Goal: Information Seeking & Learning: Compare options

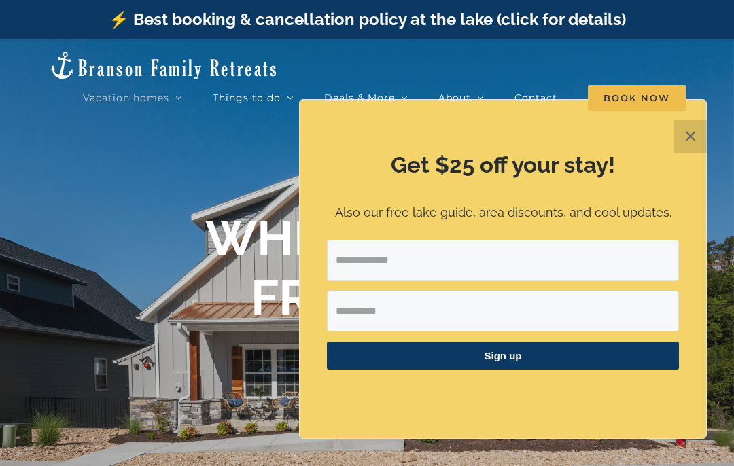
scroll to position [5, 0]
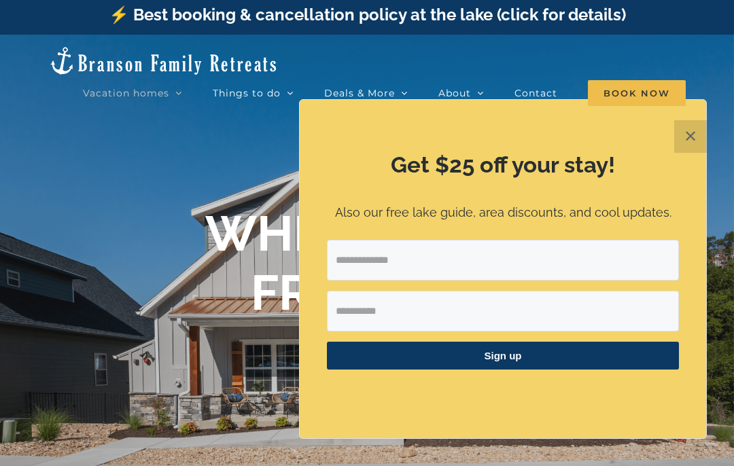
click at [690, 141] on button "✕" at bounding box center [690, 136] width 33 height 33
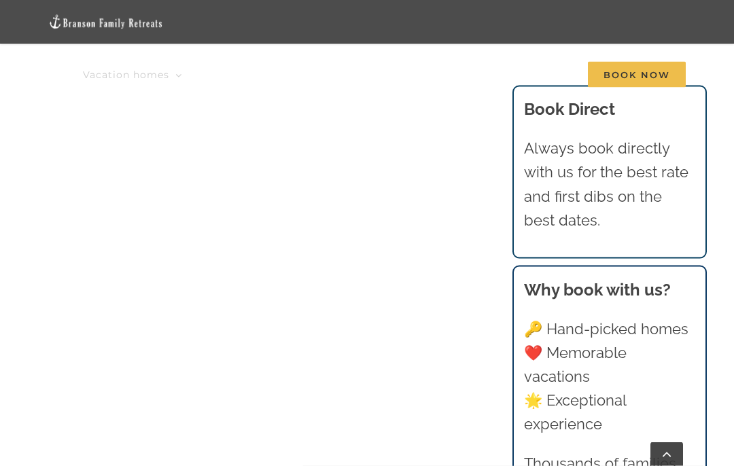
scroll to position [1080, 0]
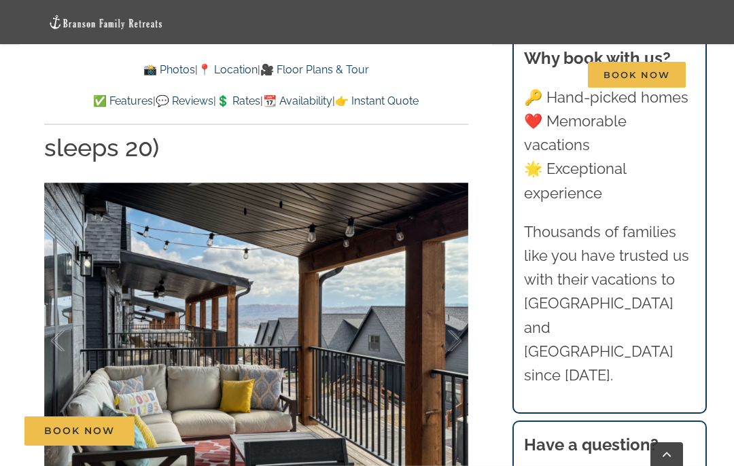
scroll to position [2137, 0]
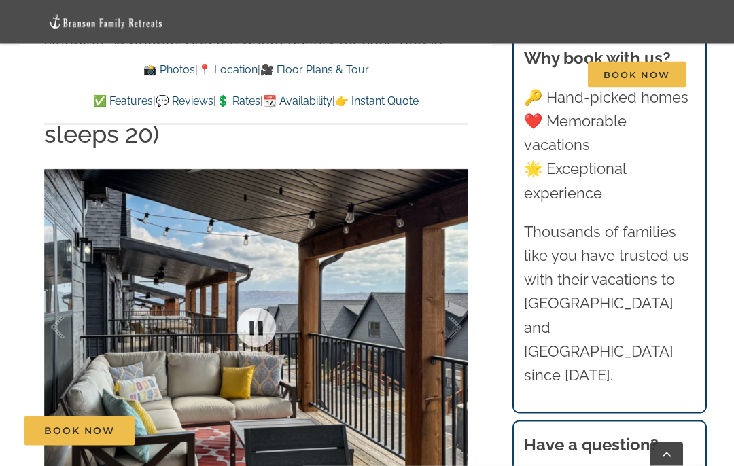
click at [354, 296] on div at bounding box center [256, 328] width 424 height 353
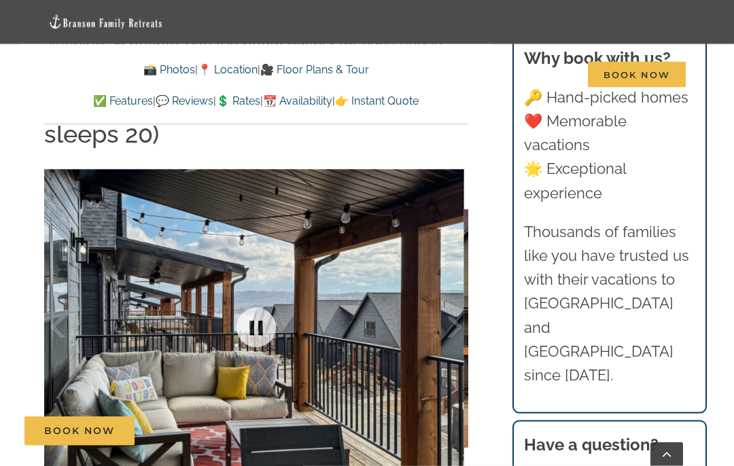
scroll to position [2138, 0]
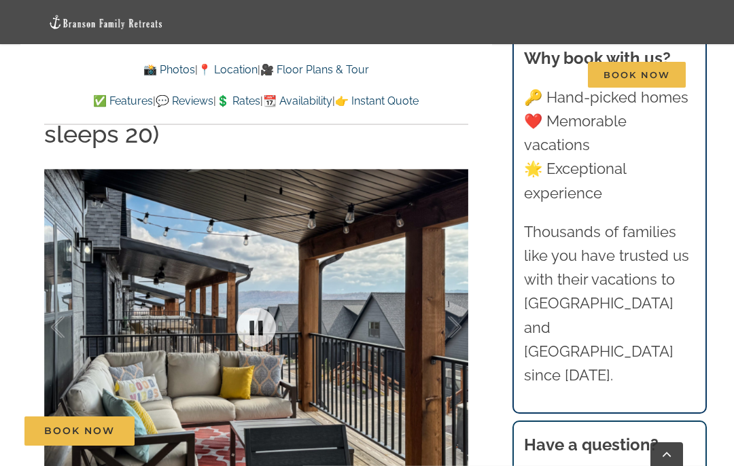
click at [256, 304] on link at bounding box center [256, 327] width 54 height 54
click at [264, 307] on link at bounding box center [256, 327] width 54 height 54
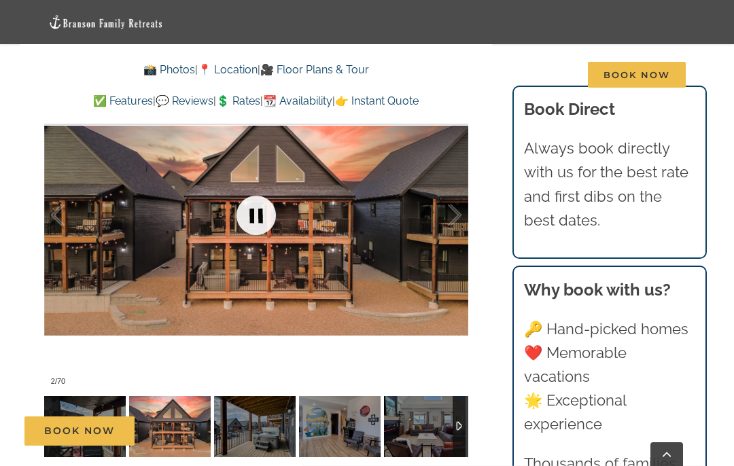
scroll to position [2240, 0]
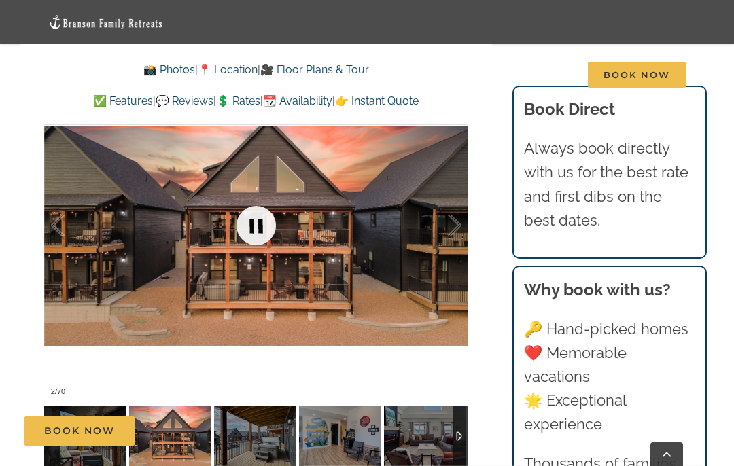
click at [294, 264] on div at bounding box center [256, 226] width 424 height 353
click at [260, 198] on link at bounding box center [256, 225] width 54 height 54
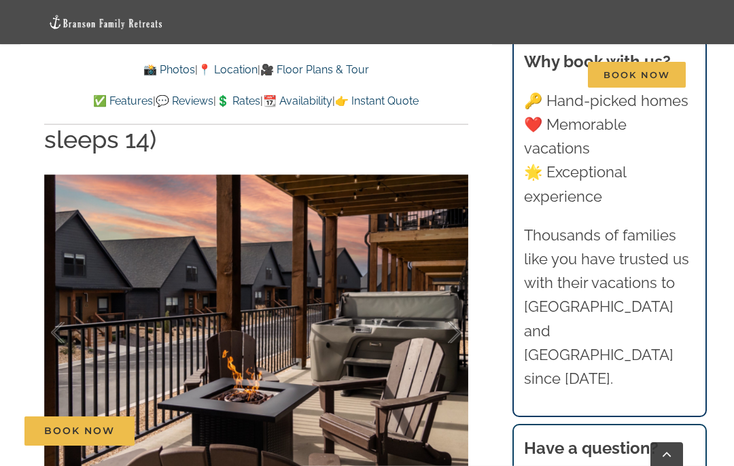
scroll to position [2650, 0]
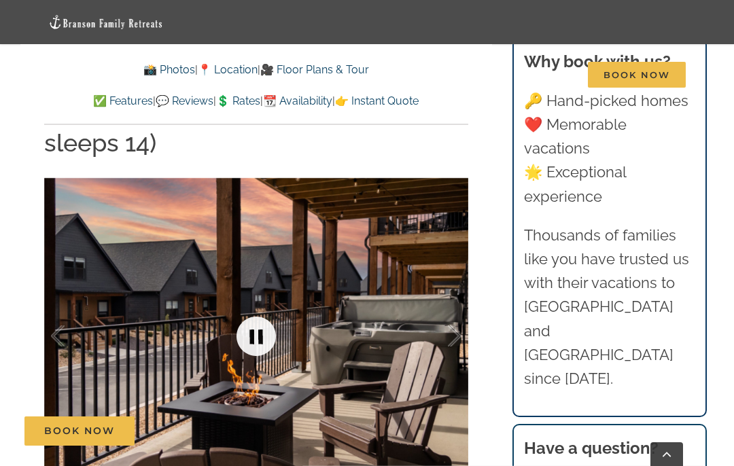
click at [262, 318] on link at bounding box center [256, 336] width 54 height 54
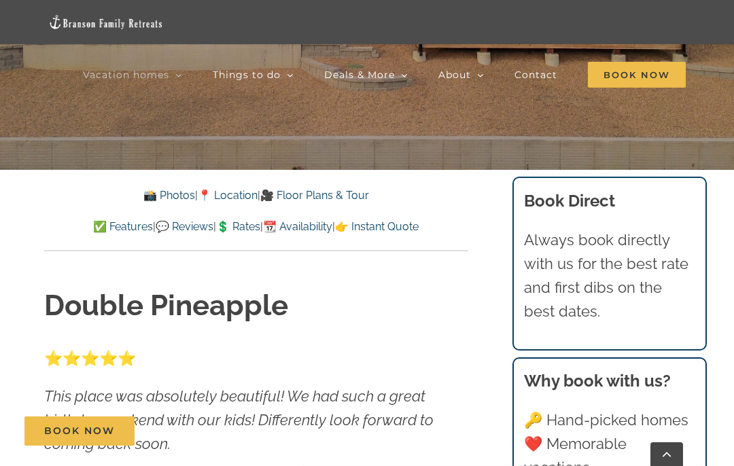
scroll to position [333, 0]
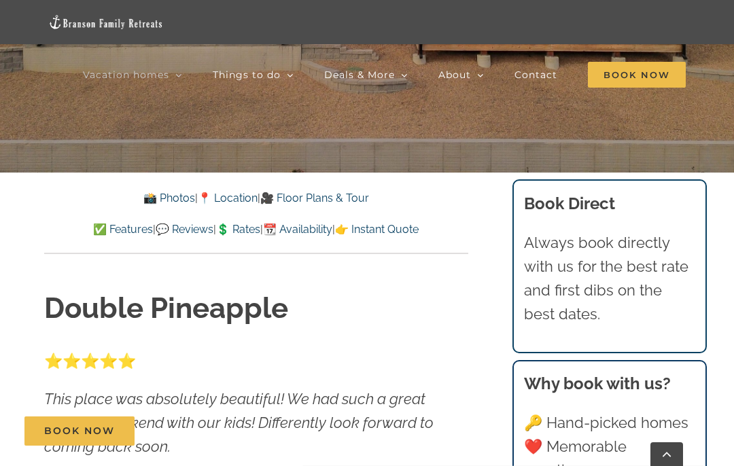
click at [161, 200] on link "📸 Photos" at bounding box center [169, 198] width 52 height 13
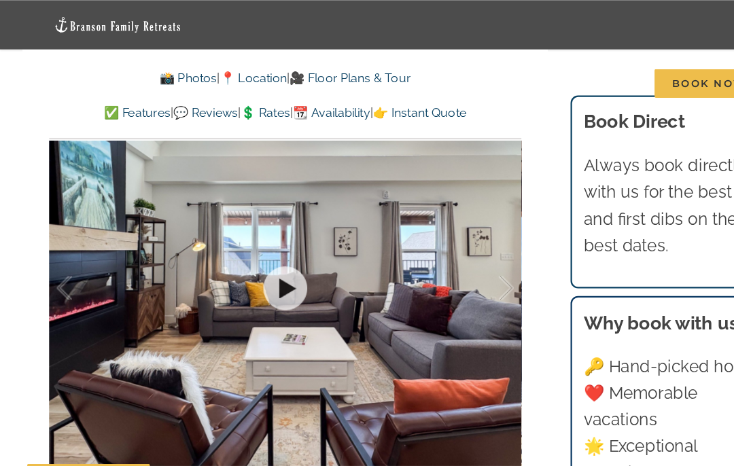
scroll to position [2207, 0]
click at [258, 232] on link at bounding box center [256, 259] width 54 height 54
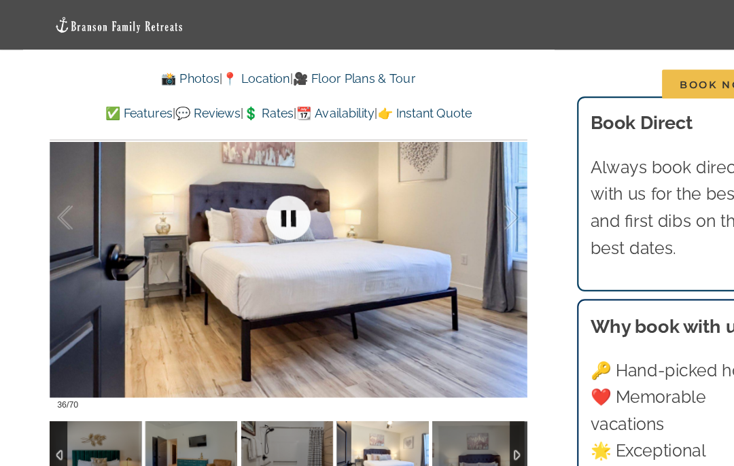
scroll to position [2272, 0]
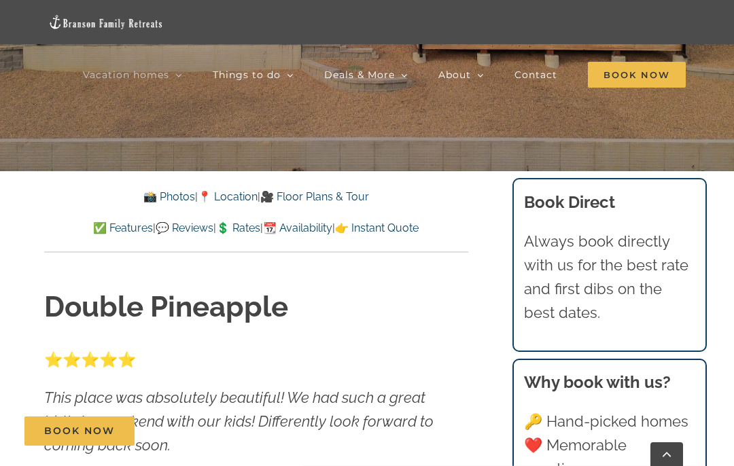
scroll to position [336, 0]
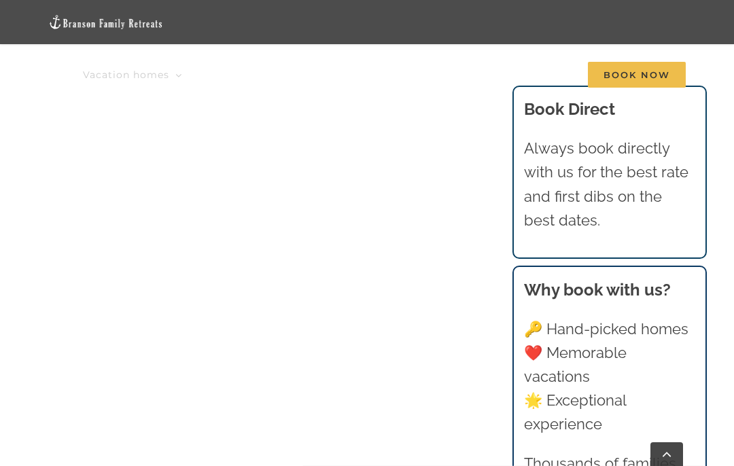
scroll to position [1574, 0]
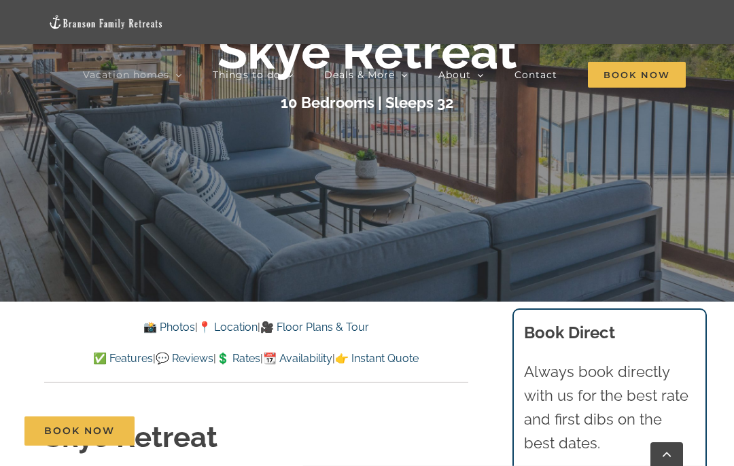
scroll to position [176, 0]
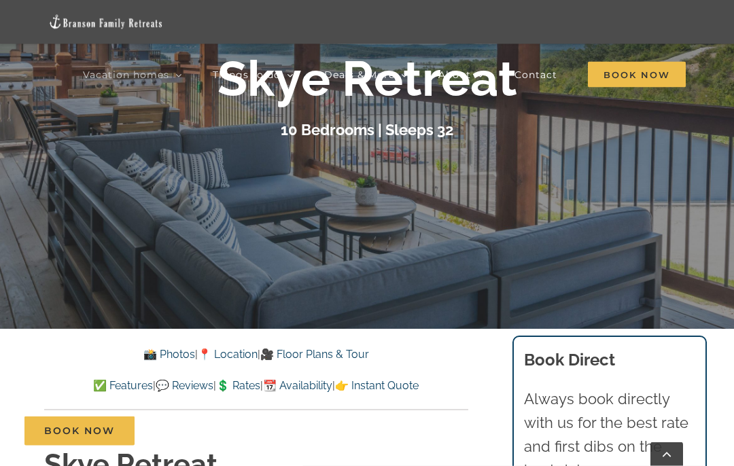
click at [525, 243] on div at bounding box center [367, 96] width 734 height 466
click at [156, 358] on link "📸 Photos" at bounding box center [169, 355] width 52 height 13
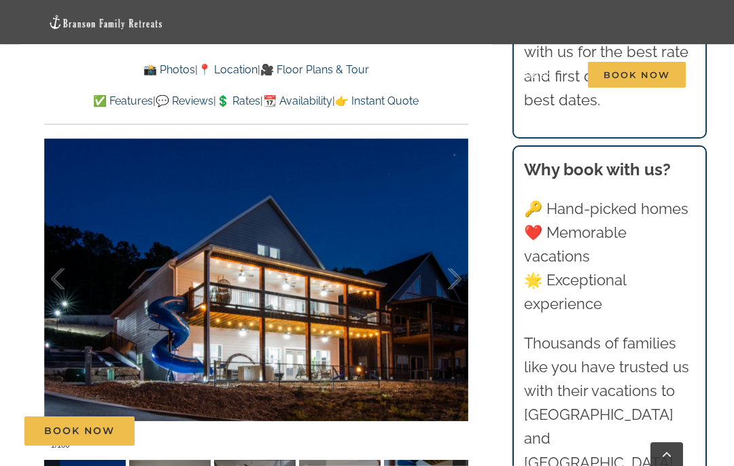
scroll to position [990, 0]
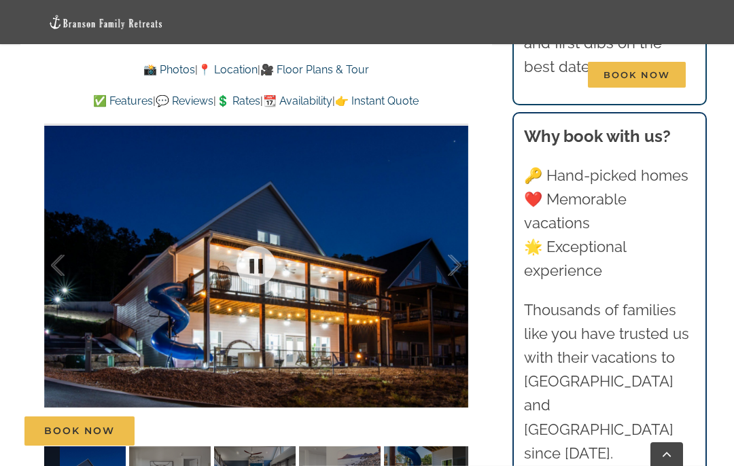
click at [313, 323] on div at bounding box center [256, 266] width 424 height 353
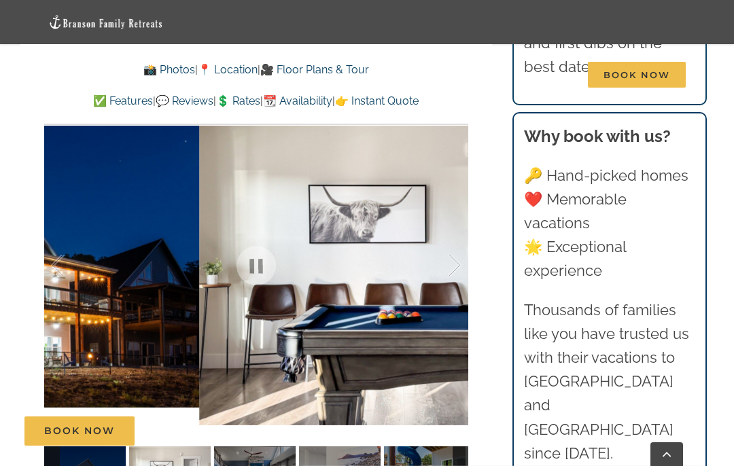
click at [455, 243] on div at bounding box center [440, 266] width 42 height 84
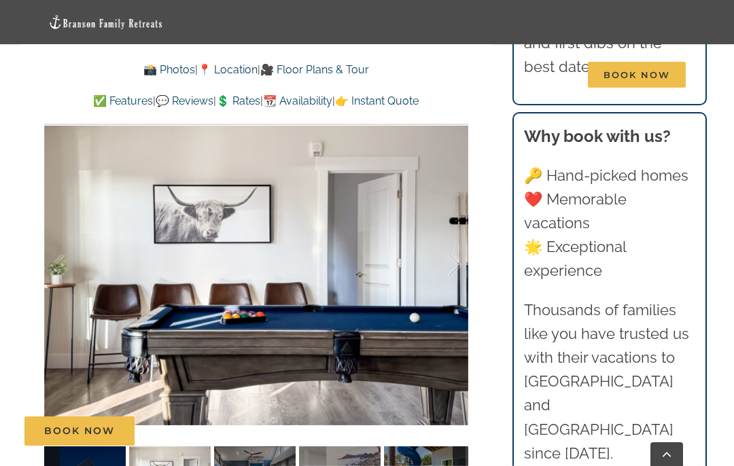
click at [458, 265] on div at bounding box center [440, 266] width 42 height 84
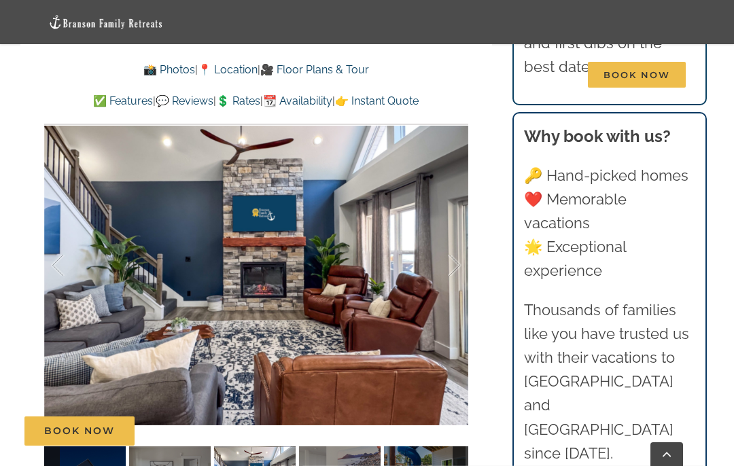
click at [58, 268] on div at bounding box center [72, 266] width 42 height 84
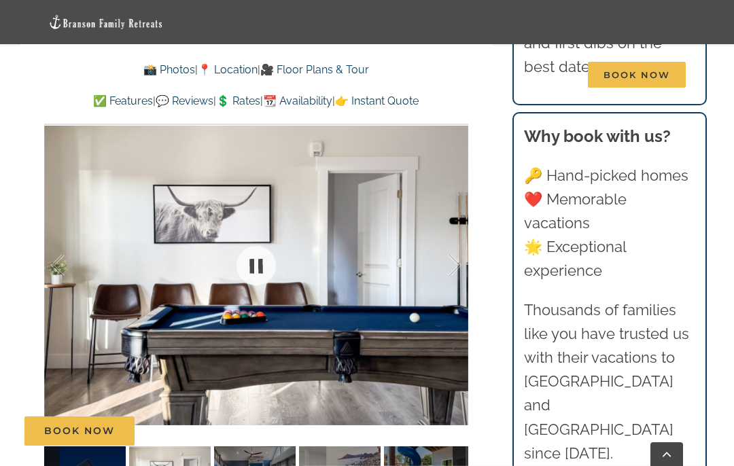
click at [38, 256] on div "Skye Retreat Like a private boutique hotel for your crew of 32, Skye Retreat is…" at bounding box center [256, 61] width 472 height 929
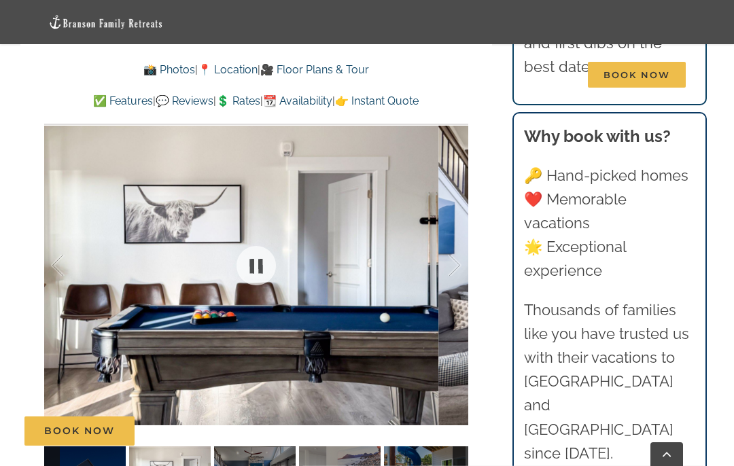
click at [460, 247] on div at bounding box center [440, 266] width 42 height 84
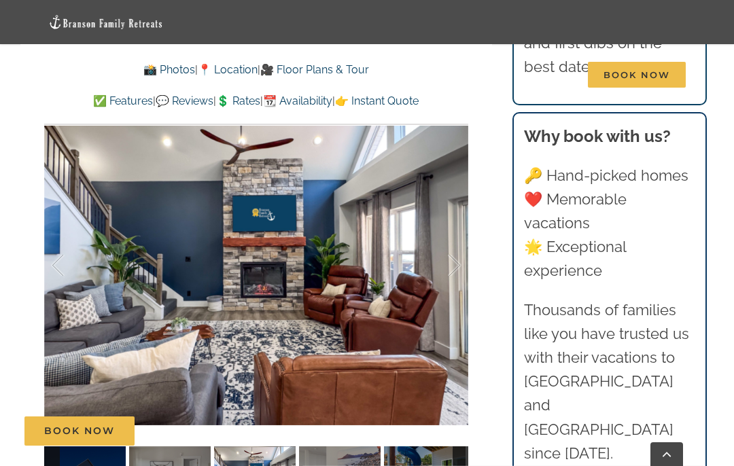
click at [457, 243] on div at bounding box center [440, 266] width 42 height 84
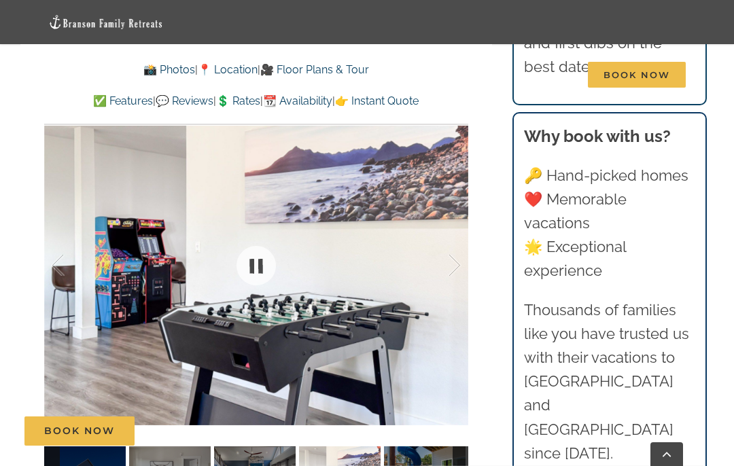
click at [458, 245] on div at bounding box center [440, 266] width 42 height 84
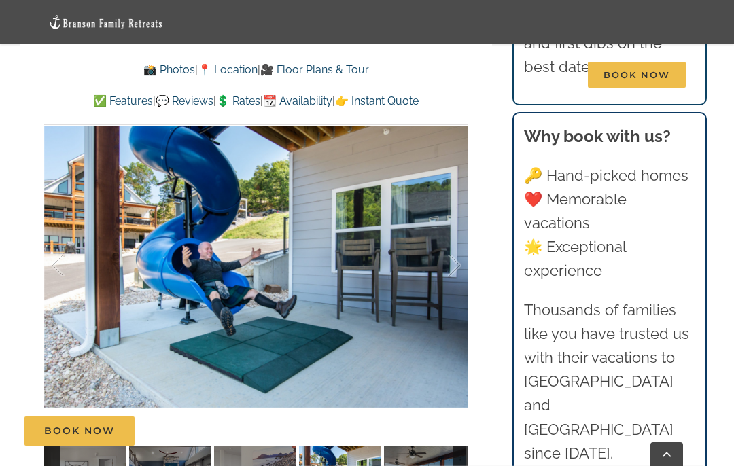
click at [453, 245] on div at bounding box center [440, 266] width 42 height 84
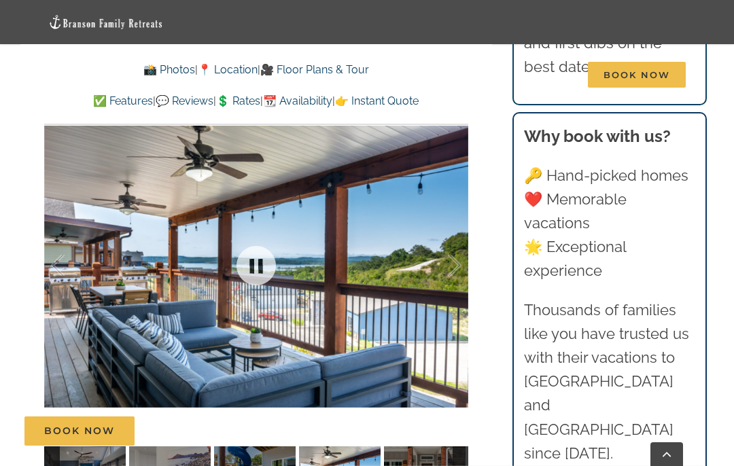
click at [440, 269] on div at bounding box center [440, 266] width 42 height 84
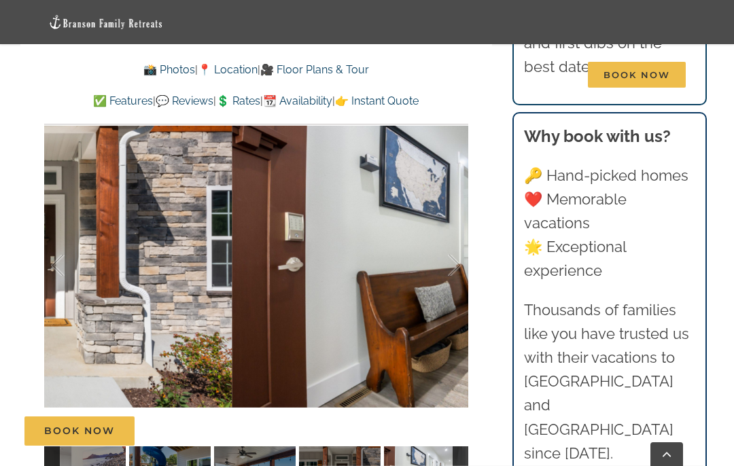
click at [450, 264] on div at bounding box center [440, 266] width 42 height 84
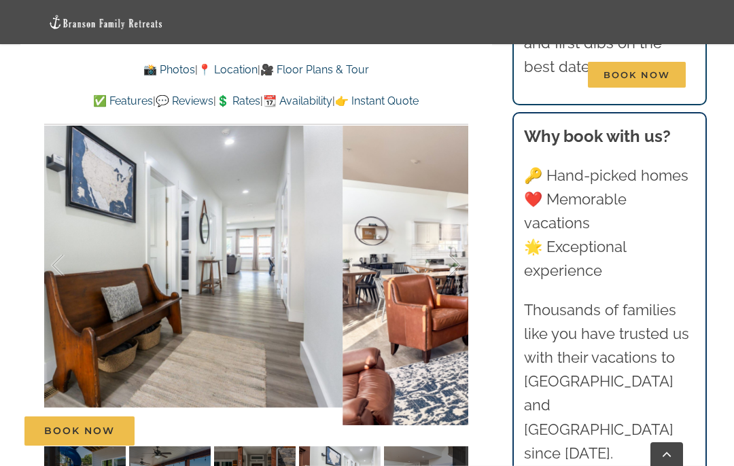
click at [449, 260] on div at bounding box center [440, 266] width 42 height 84
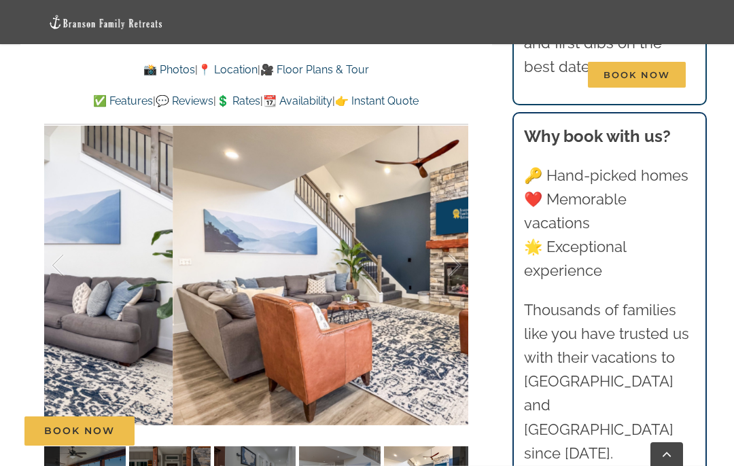
click at [455, 269] on div at bounding box center [440, 266] width 42 height 84
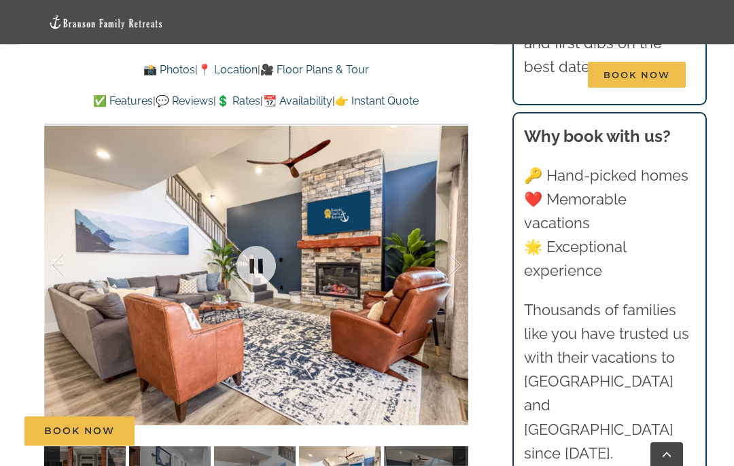
click at [445, 256] on div at bounding box center [440, 266] width 42 height 84
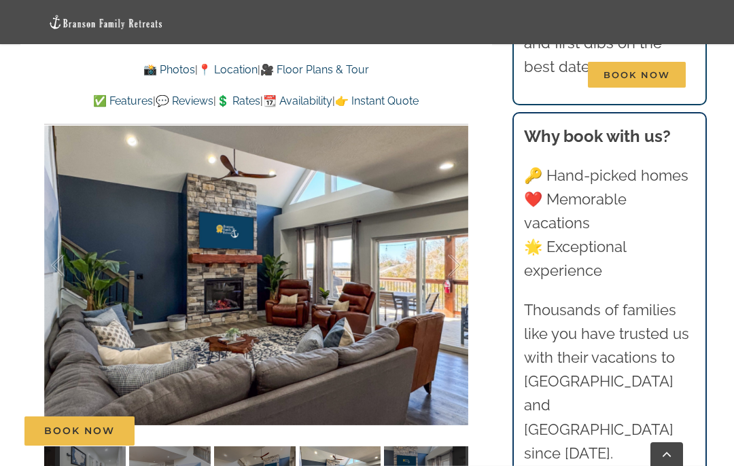
click at [448, 246] on div at bounding box center [440, 266] width 42 height 84
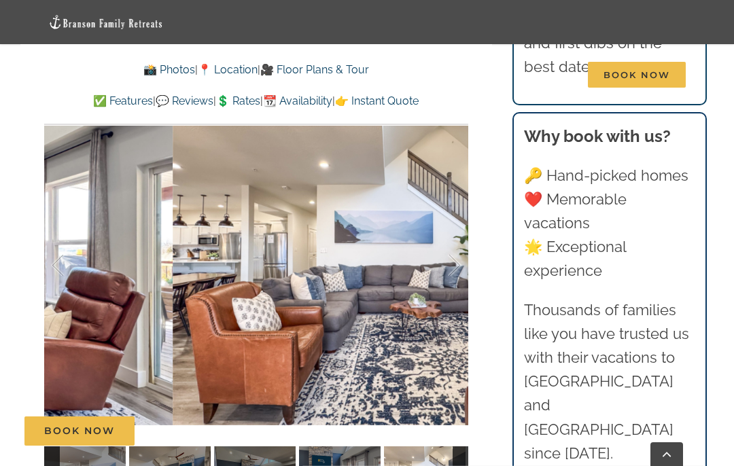
click at [460, 249] on div at bounding box center [440, 266] width 42 height 84
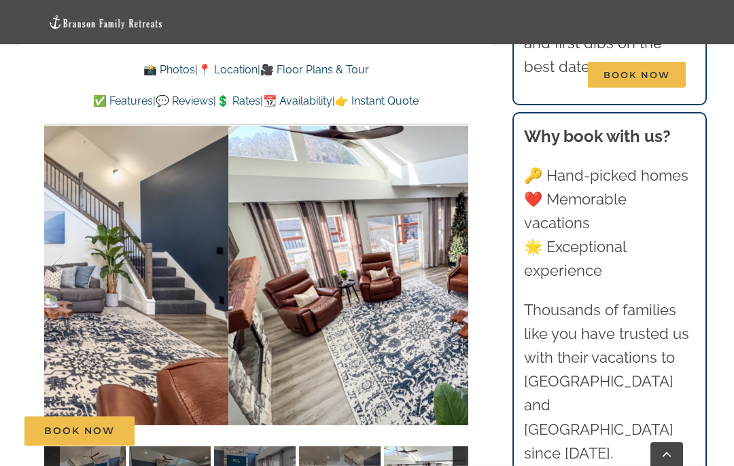
click at [451, 250] on div at bounding box center [440, 266] width 42 height 84
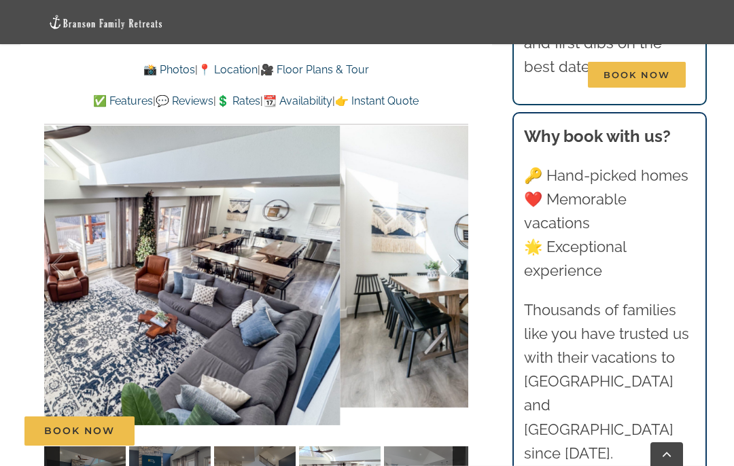
click at [449, 258] on div at bounding box center [440, 266] width 42 height 84
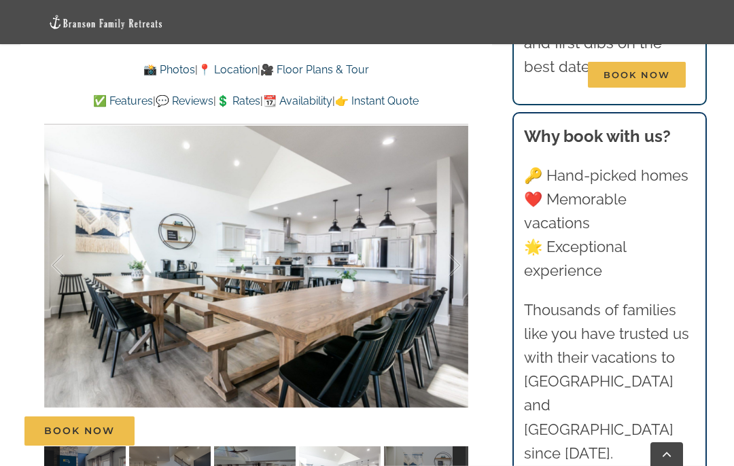
click at [454, 257] on div at bounding box center [440, 266] width 42 height 84
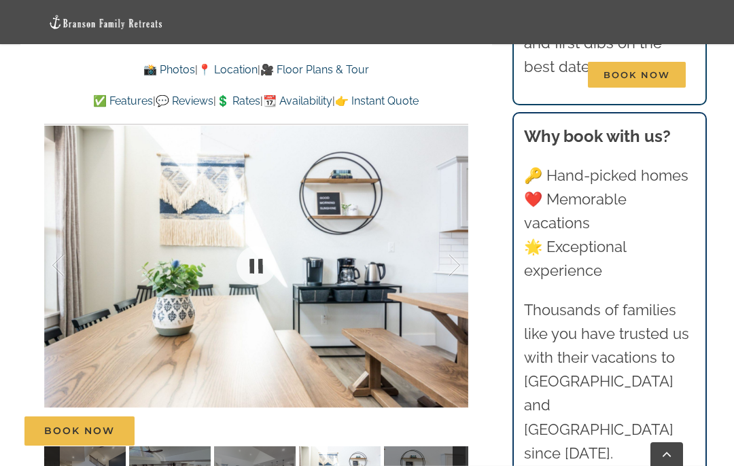
click at [468, 244] on div at bounding box center [256, 266] width 424 height 353
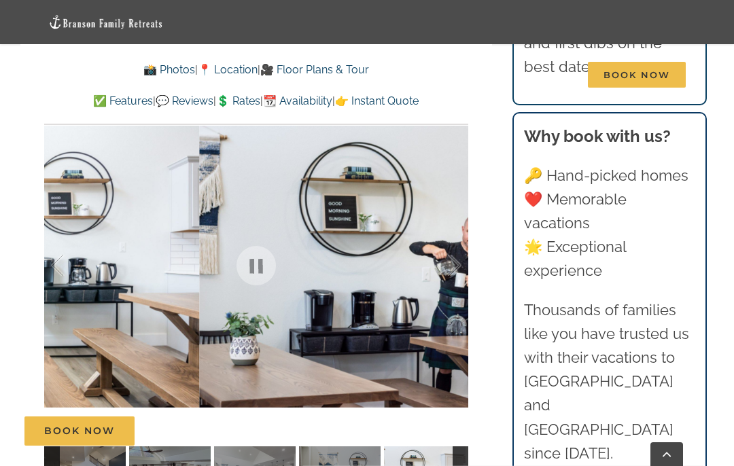
click at [452, 247] on div at bounding box center [440, 266] width 42 height 84
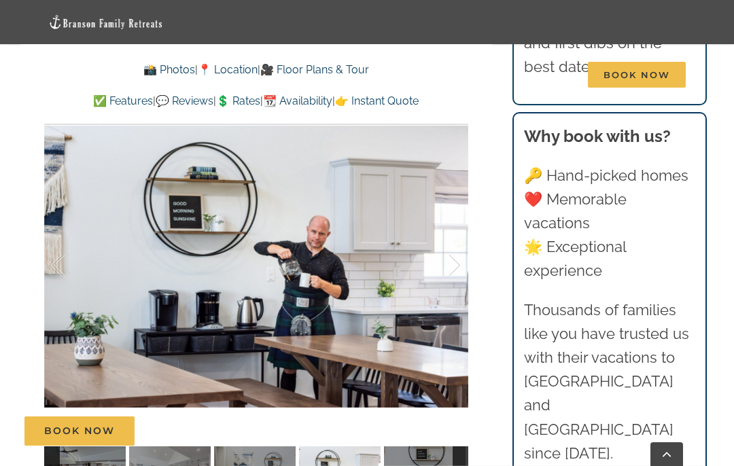
click at [452, 261] on div at bounding box center [440, 266] width 42 height 84
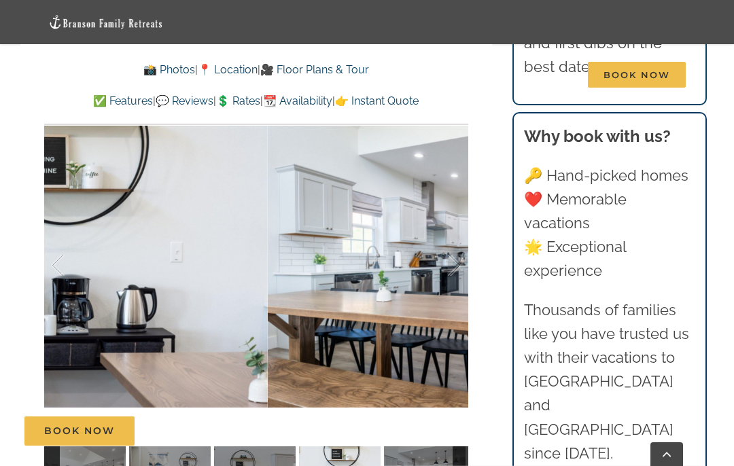
click at [444, 257] on div at bounding box center [440, 266] width 42 height 84
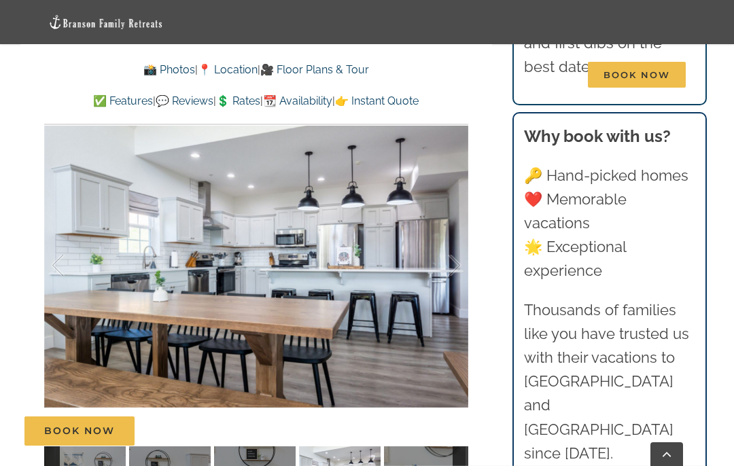
click at [442, 263] on div at bounding box center [440, 266] width 42 height 84
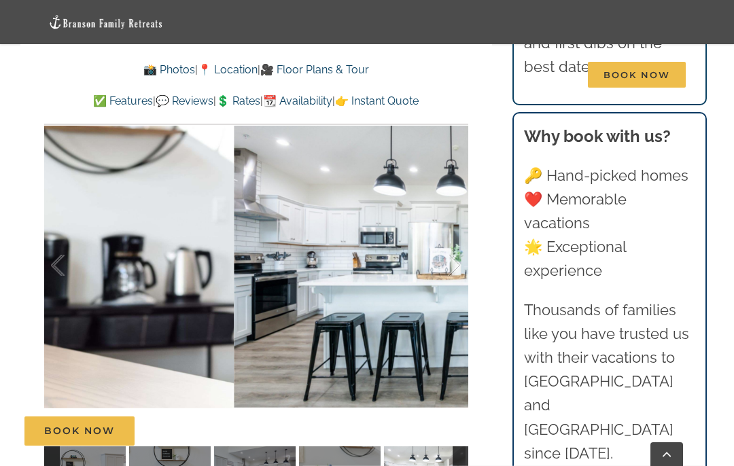
click at [438, 249] on div at bounding box center [440, 266] width 42 height 84
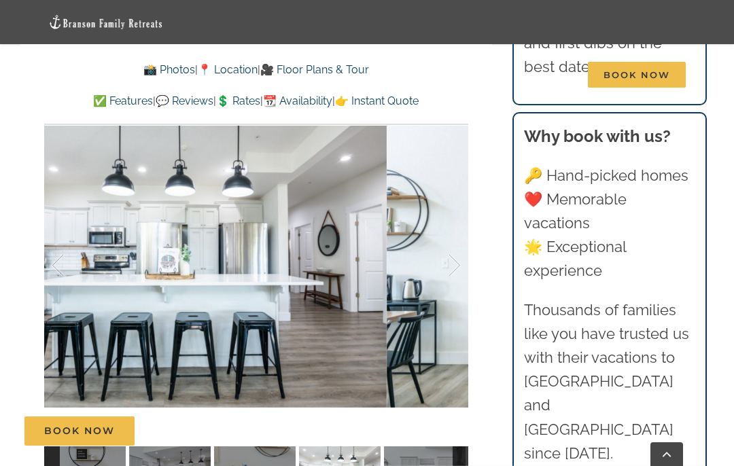
click at [452, 258] on div at bounding box center [440, 266] width 42 height 84
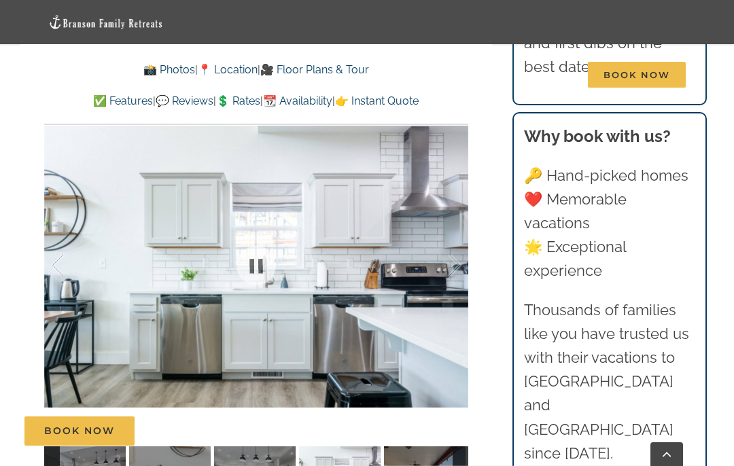
click at [484, 258] on div "Skye Retreat Like a private boutique hotel for your crew of 32, Skye Retreat is…" at bounding box center [256, 61] width 472 height 929
click at [468, 237] on div at bounding box center [256, 266] width 424 height 353
click at [485, 244] on div "Skye Retreat Like a private boutique hotel for your crew of 32, Skye Retreat is…" at bounding box center [256, 61] width 472 height 929
click at [457, 245] on div at bounding box center [440, 266] width 42 height 84
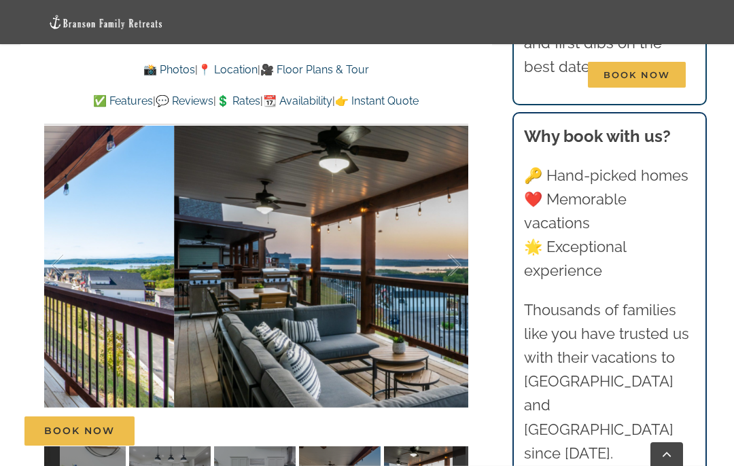
click at [429, 253] on div at bounding box center [440, 266] width 42 height 84
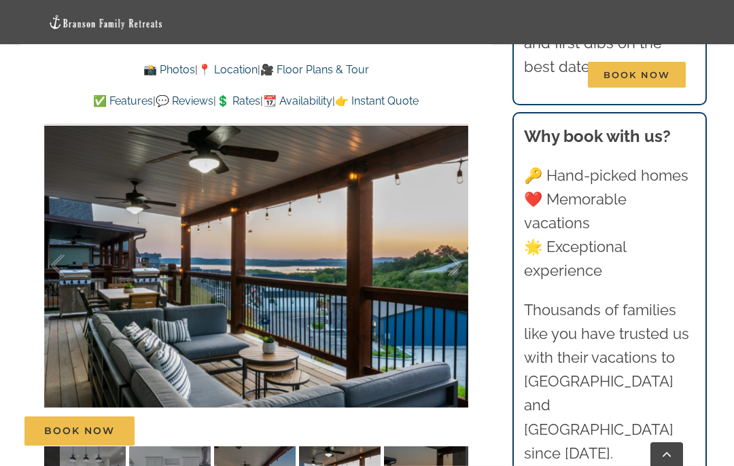
click at [442, 264] on div at bounding box center [440, 266] width 42 height 84
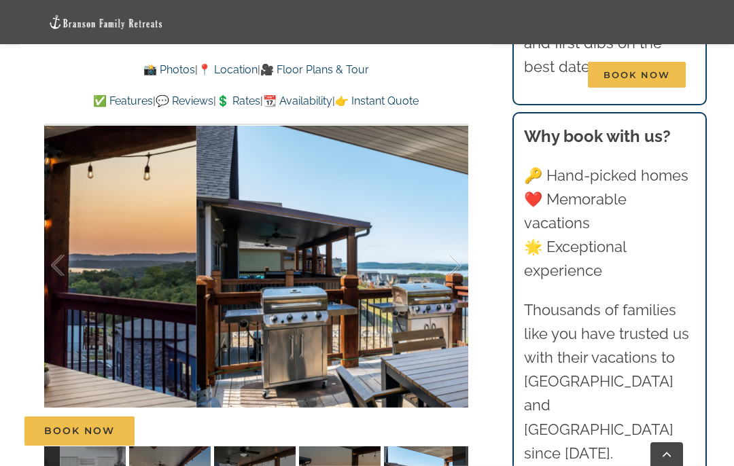
click at [438, 268] on div at bounding box center [440, 266] width 42 height 84
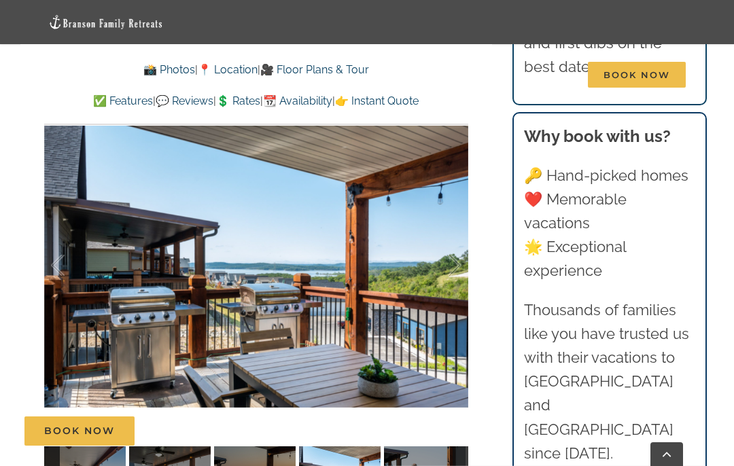
click at [440, 276] on div at bounding box center [440, 266] width 42 height 84
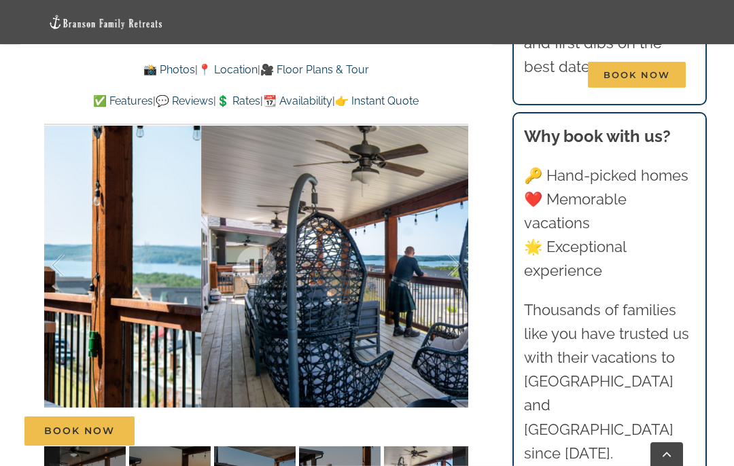
click at [440, 253] on div at bounding box center [440, 266] width 42 height 84
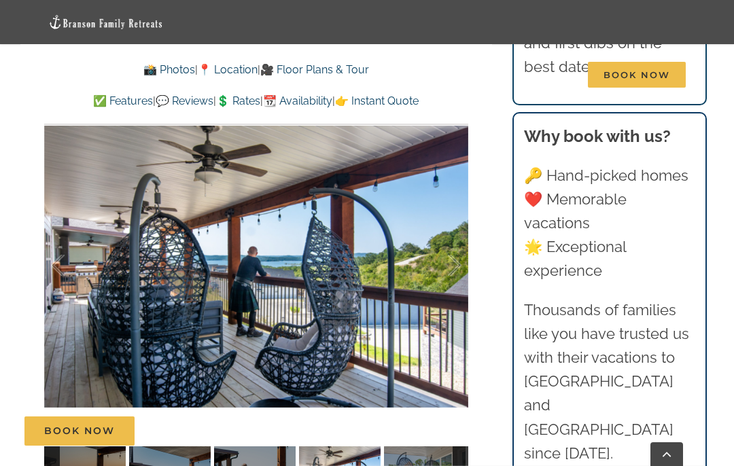
click at [455, 256] on div at bounding box center [440, 266] width 42 height 84
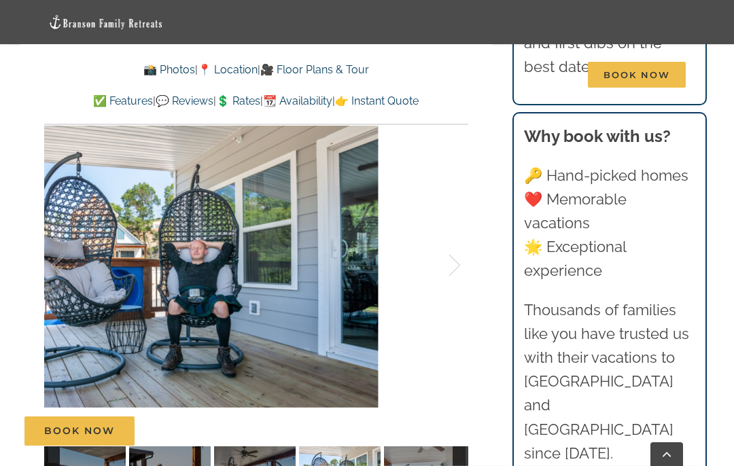
click at [437, 255] on div at bounding box center [440, 266] width 42 height 84
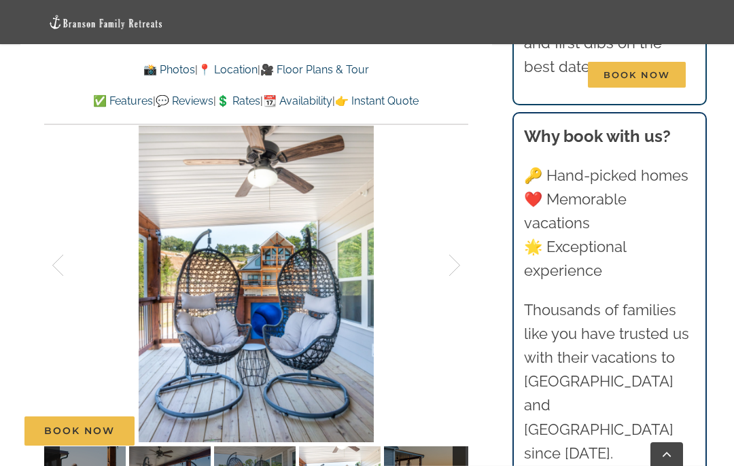
click at [440, 259] on div at bounding box center [440, 266] width 42 height 84
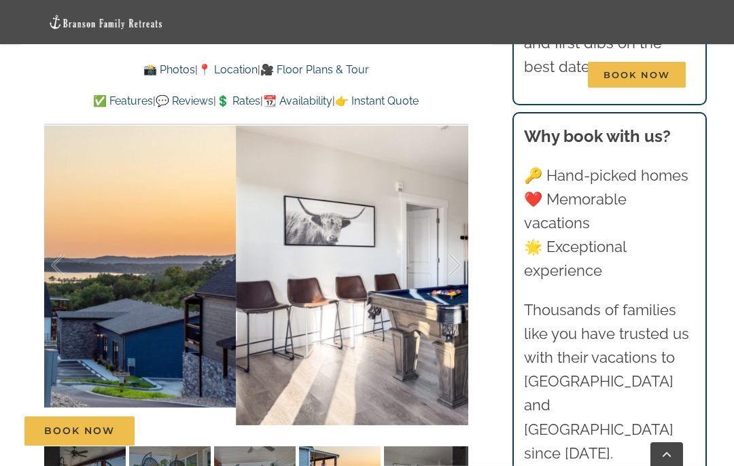
click at [449, 254] on div at bounding box center [440, 266] width 42 height 84
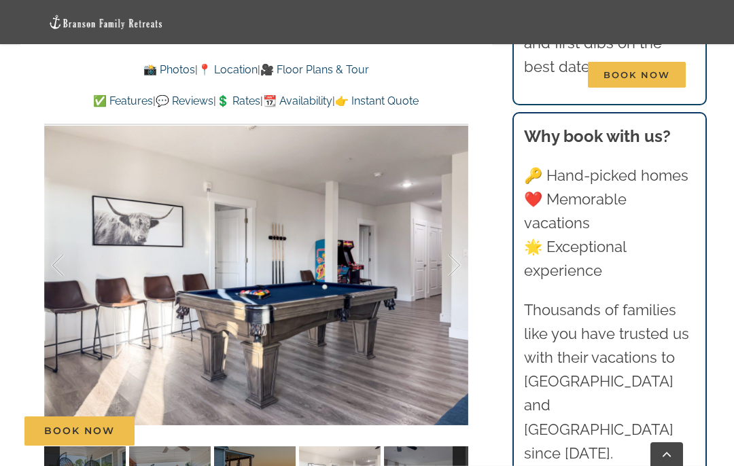
click at [440, 262] on div at bounding box center [440, 266] width 42 height 84
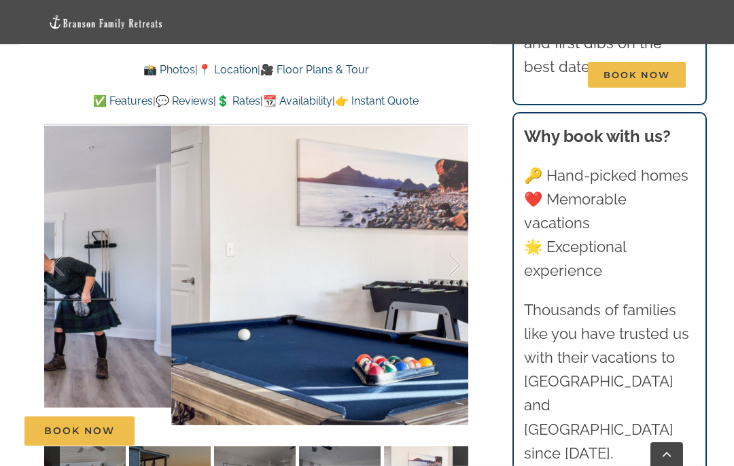
click at [446, 265] on div at bounding box center [440, 266] width 42 height 84
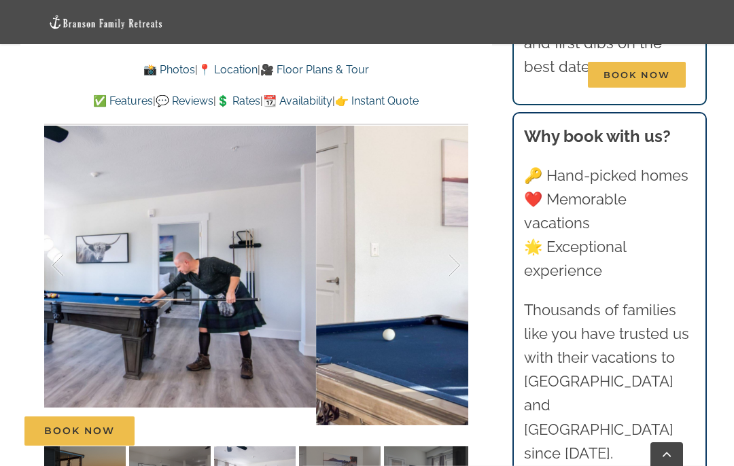
click at [73, 270] on div at bounding box center [72, 266] width 42 height 84
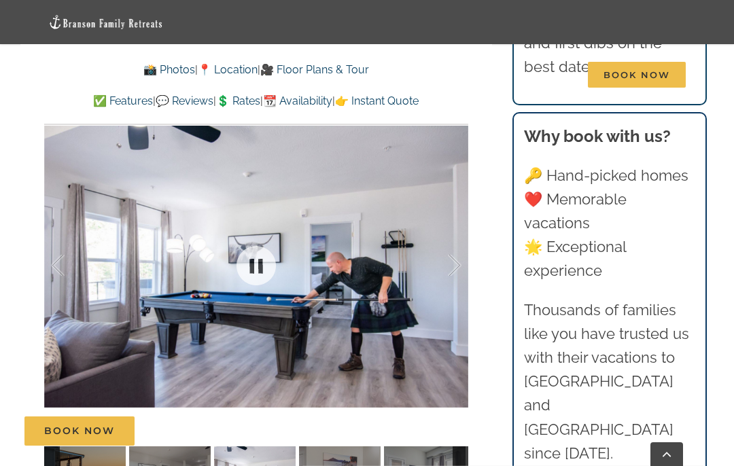
click at [449, 261] on div at bounding box center [440, 266] width 42 height 84
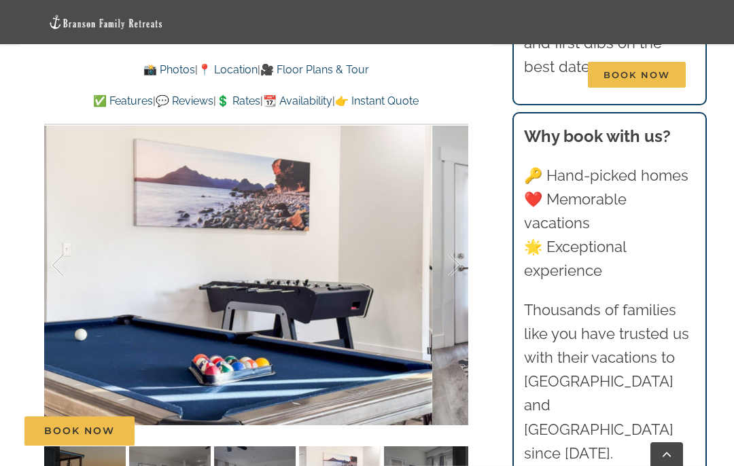
click at [441, 252] on div at bounding box center [440, 266] width 42 height 84
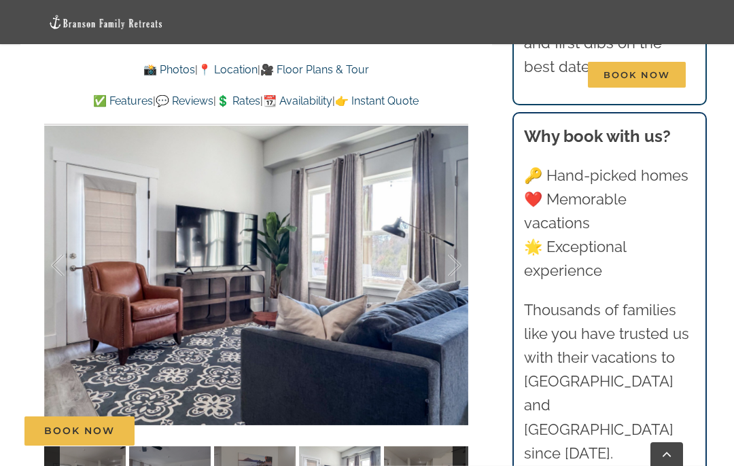
click at [444, 256] on div at bounding box center [440, 266] width 42 height 84
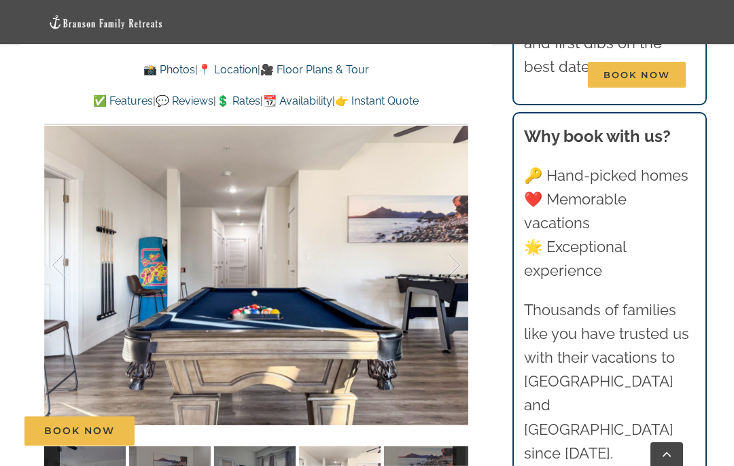
click at [450, 262] on div at bounding box center [440, 266] width 42 height 84
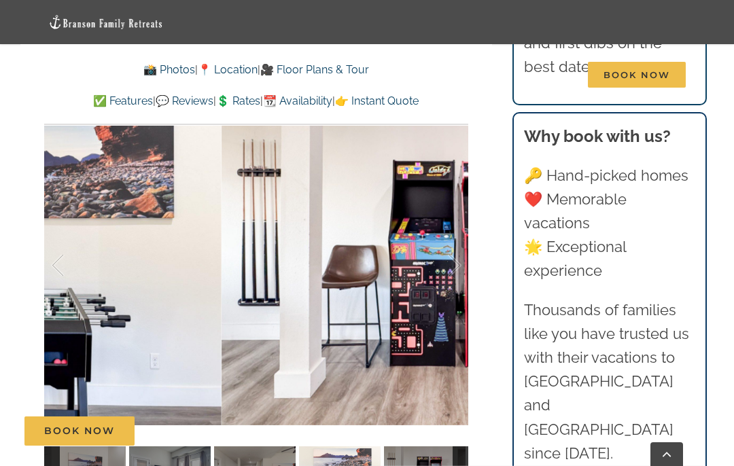
click at [457, 269] on div at bounding box center [440, 266] width 42 height 84
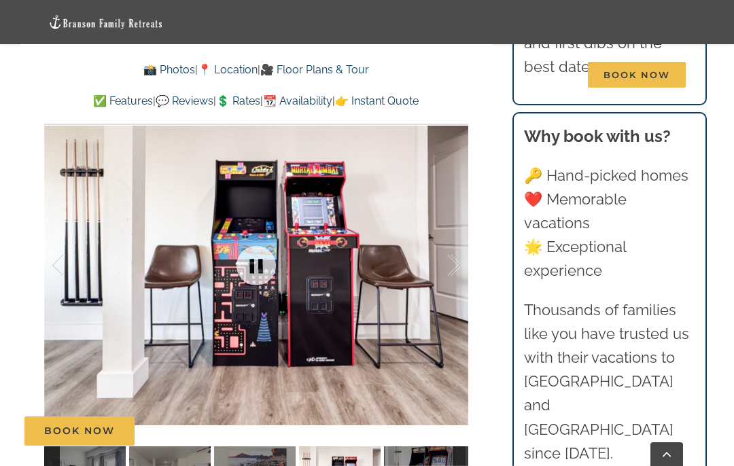
click at [446, 285] on div at bounding box center [256, 266] width 424 height 353
click at [445, 286] on div at bounding box center [256, 266] width 424 height 353
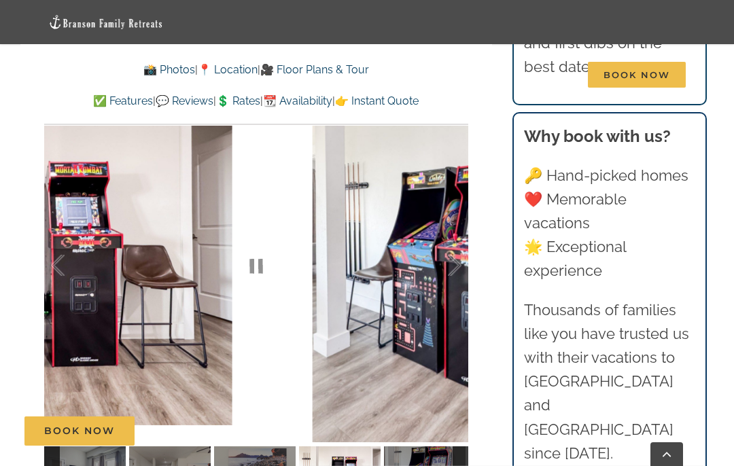
click at [450, 264] on div at bounding box center [440, 266] width 42 height 84
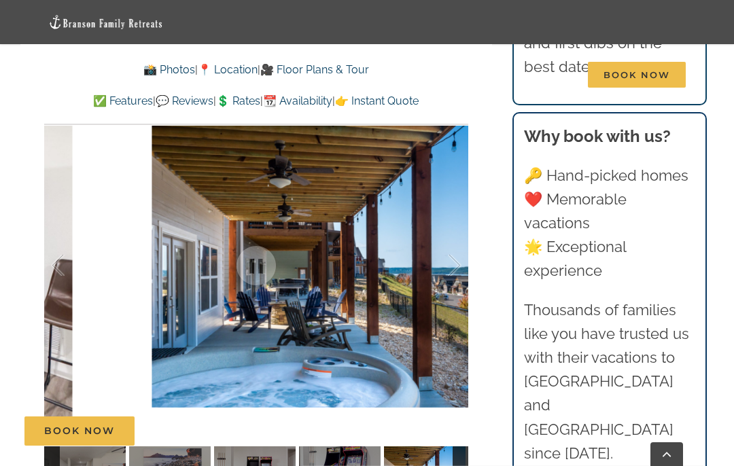
click at [436, 277] on div at bounding box center [440, 266] width 42 height 84
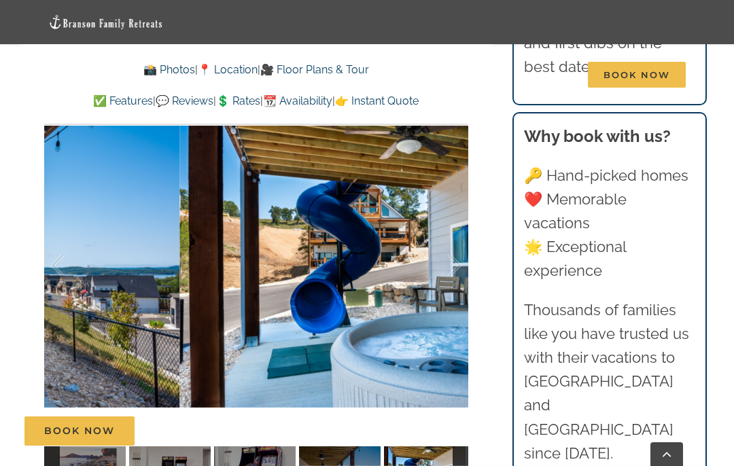
click at [455, 264] on div at bounding box center [440, 266] width 42 height 84
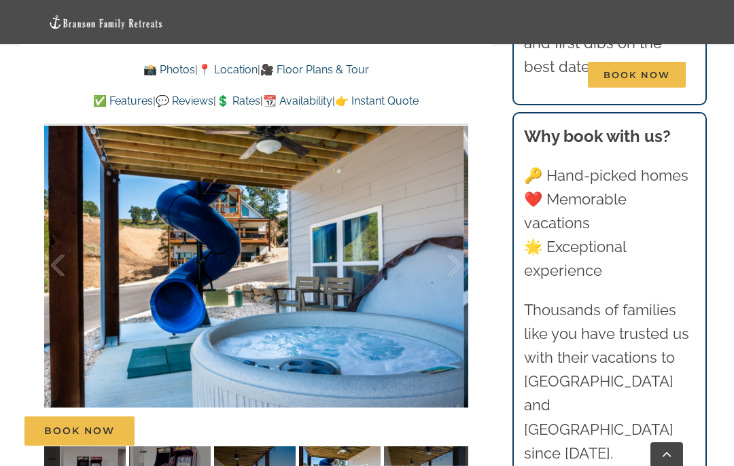
click at [441, 276] on div at bounding box center [440, 266] width 42 height 84
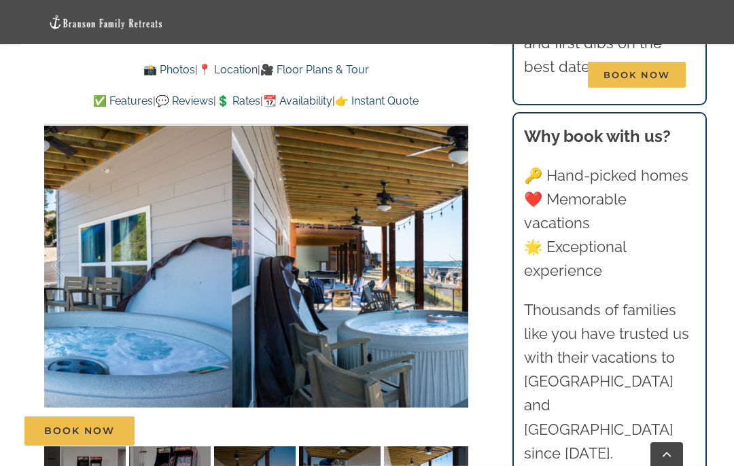
click at [447, 243] on div at bounding box center [440, 266] width 42 height 84
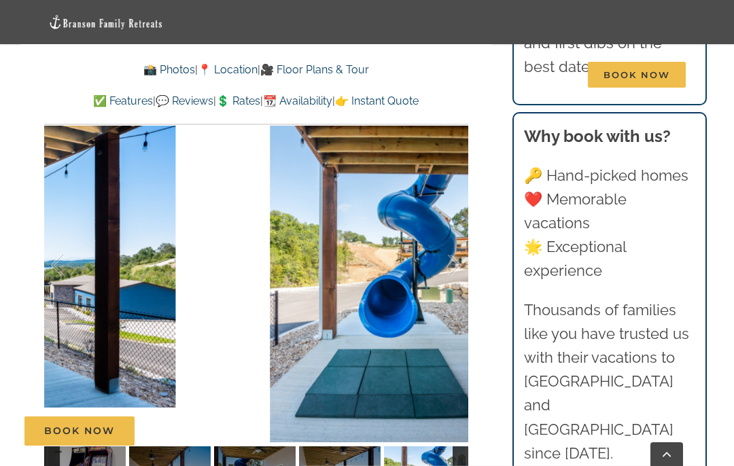
click at [422, 269] on div at bounding box center [440, 266] width 42 height 84
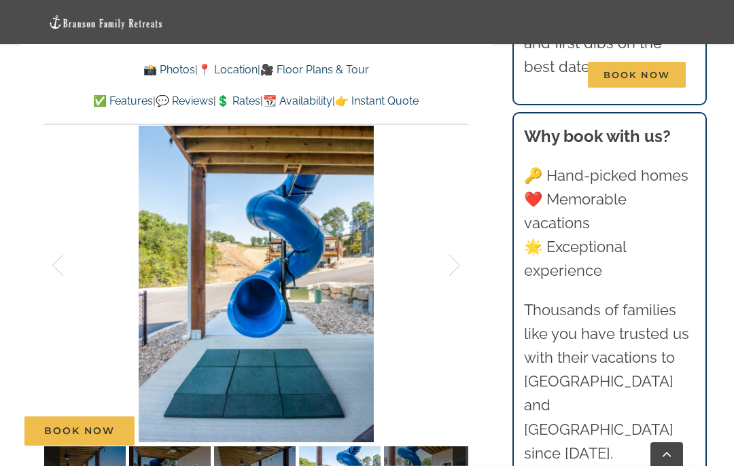
click at [433, 267] on div at bounding box center [440, 266] width 42 height 84
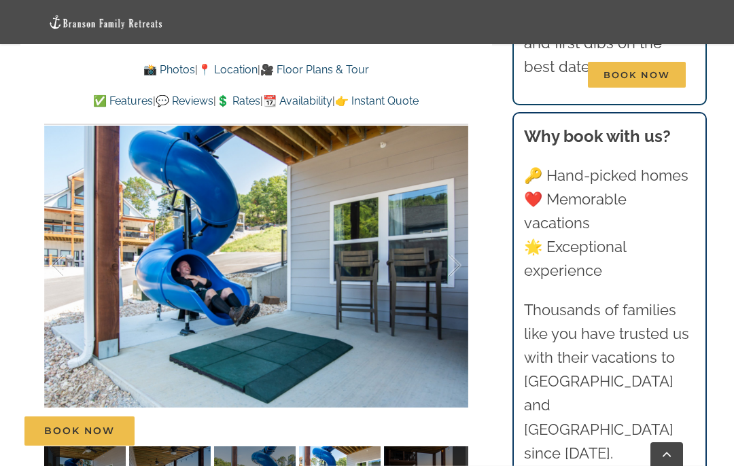
click at [480, 252] on div "Skye Retreat Like a private boutique hotel for your crew of 32, Skye Retreat is…" at bounding box center [256, 61] width 472 height 929
click at [482, 247] on div "Skye Retreat Like a private boutique hotel for your crew of 32, Skye Retreat is…" at bounding box center [256, 61] width 472 height 929
click at [487, 243] on div "Skye Retreat Like a private boutique hotel for your crew of 32, Skye Retreat is…" at bounding box center [256, 61] width 472 height 929
click at [478, 218] on div "Skye Retreat Like a private boutique hotel for your crew of 32, Skye Retreat is…" at bounding box center [256, 61] width 472 height 929
click at [476, 244] on div "Skye Retreat Like a private boutique hotel for your crew of 32, Skye Retreat is…" at bounding box center [256, 61] width 472 height 929
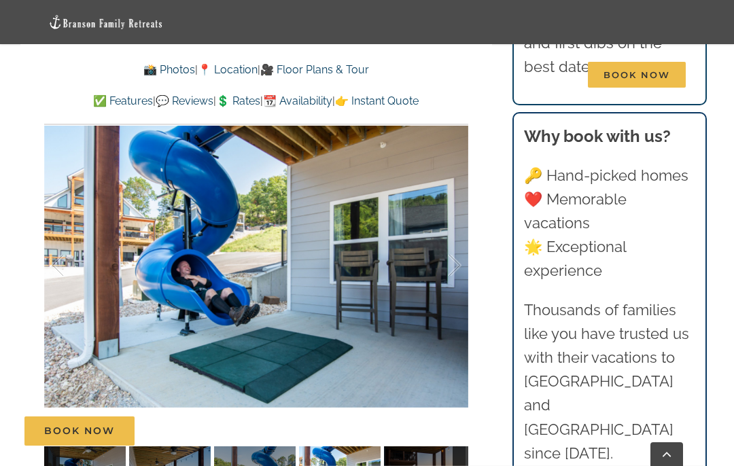
click at [452, 239] on div at bounding box center [440, 266] width 42 height 84
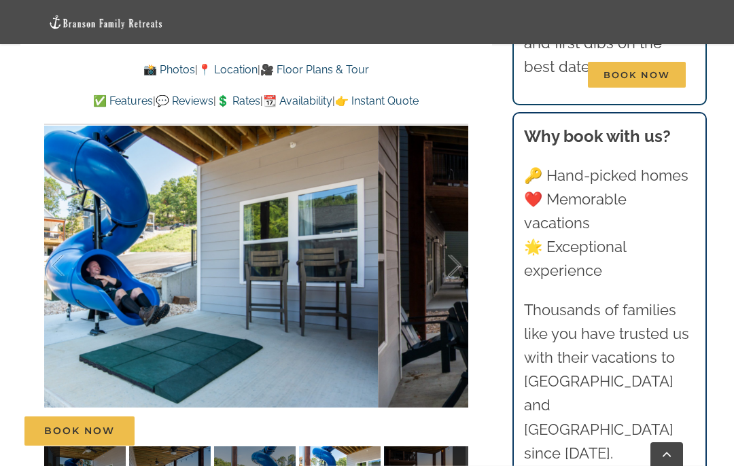
click at [450, 252] on div at bounding box center [440, 266] width 42 height 84
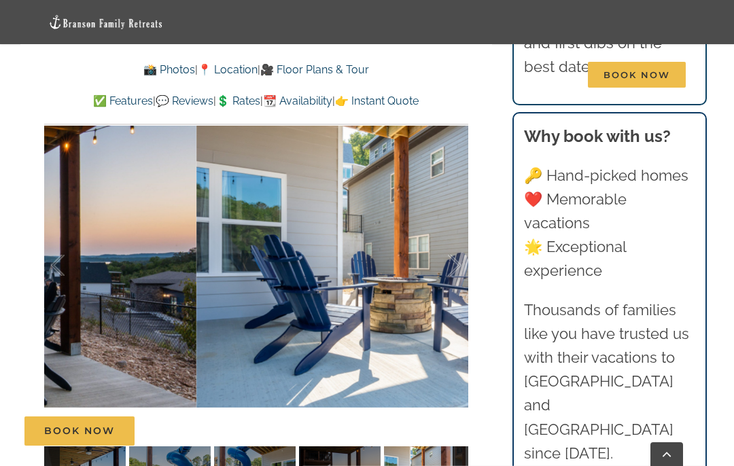
click at [445, 247] on div at bounding box center [440, 266] width 42 height 84
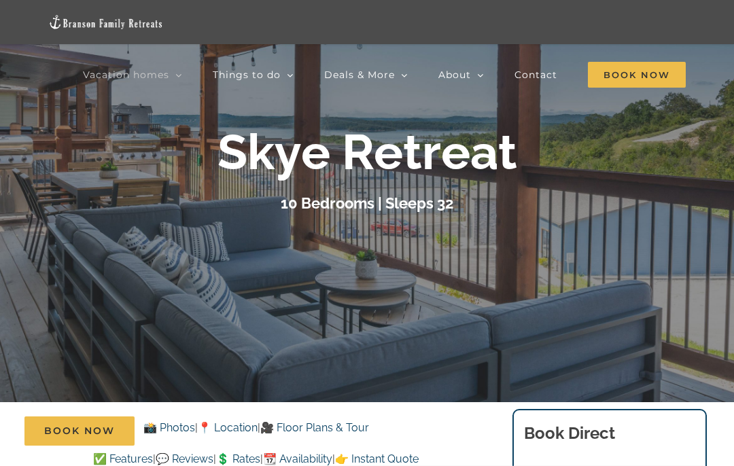
scroll to position [101, 0]
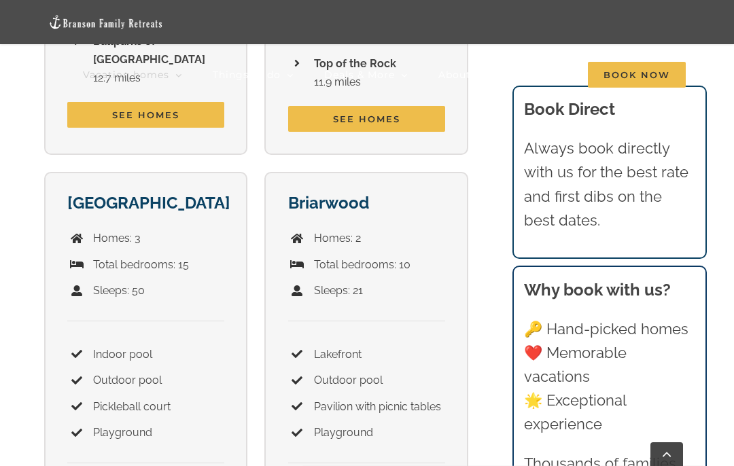
scroll to position [2400, 0]
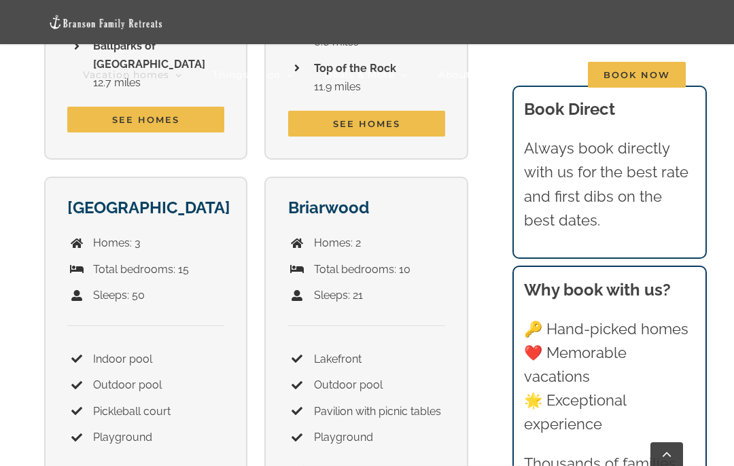
click at [357, 260] on p "Total bedrooms: 10" at bounding box center [379, 269] width 130 height 18
click at [340, 198] on strong "Briarwood" at bounding box center [328, 208] width 81 height 20
click at [343, 91] on link "Deals & More" at bounding box center [366, 75] width 84 height 44
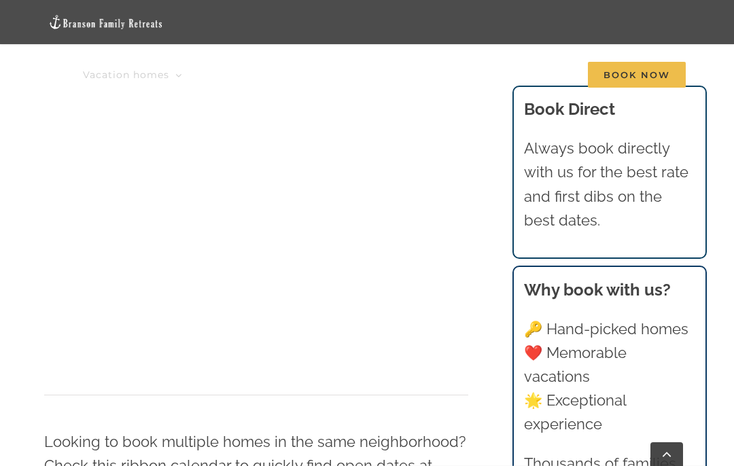
scroll to position [935, 0]
